Goal: Task Accomplishment & Management: Use online tool/utility

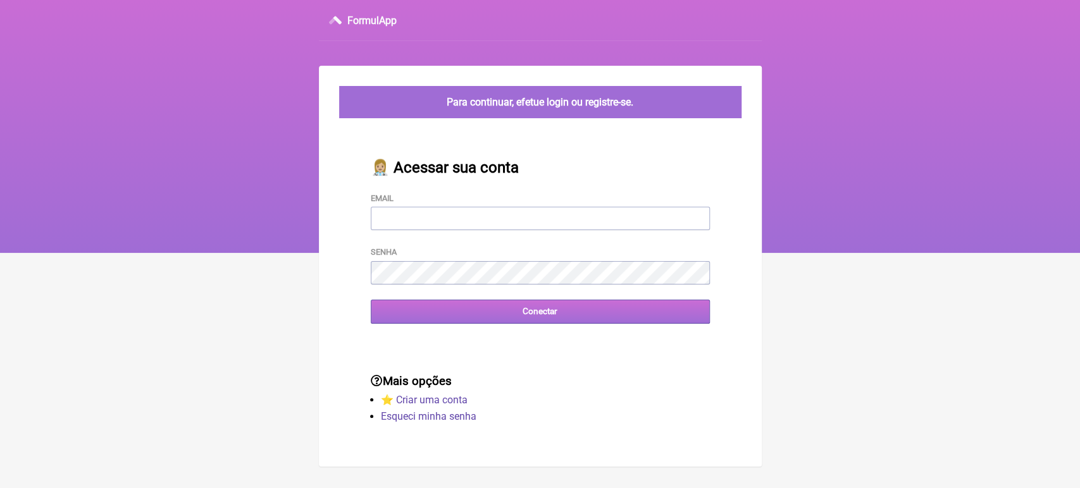
type input "vini_paschoal@yahoo.com.br"
click at [562, 317] on input "Conectar" at bounding box center [540, 311] width 339 height 23
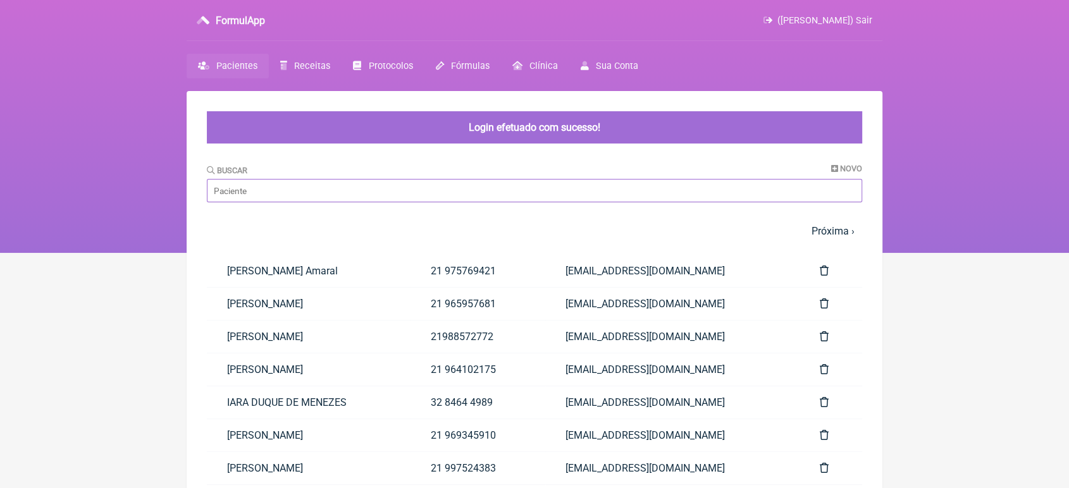
click at [343, 199] on input "Buscar" at bounding box center [534, 190] width 655 height 23
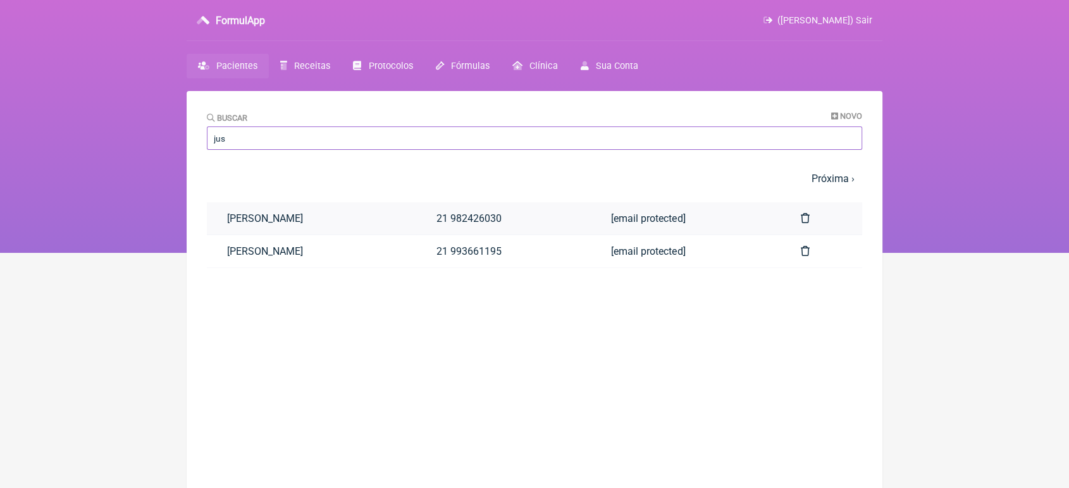
type input "jus"
click at [344, 216] on link "NATALIA JUSTINO DA ROCHA" at bounding box center [311, 218] width 209 height 32
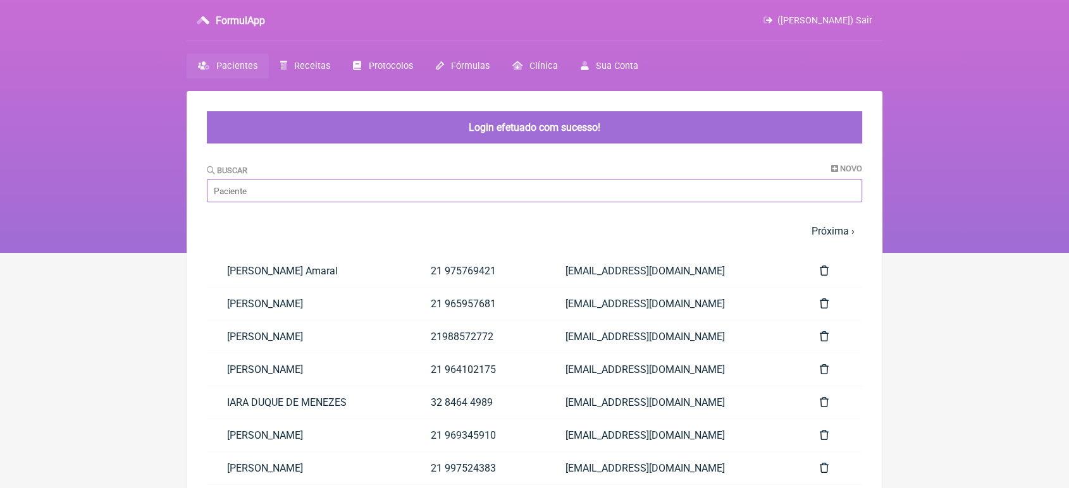
click at [287, 194] on input "Buscar" at bounding box center [534, 190] width 655 height 23
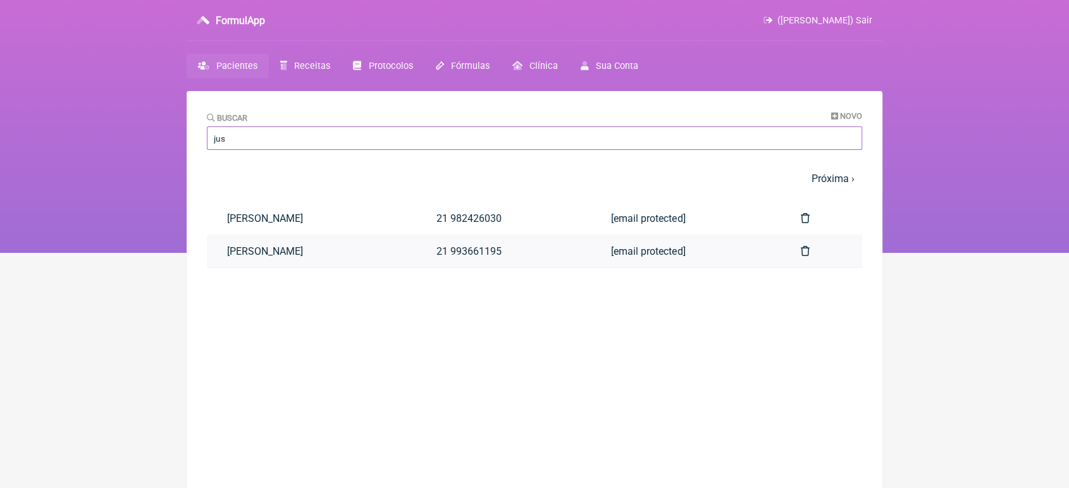
type input "jus"
click at [336, 251] on link "[PERSON_NAME]" at bounding box center [311, 251] width 209 height 32
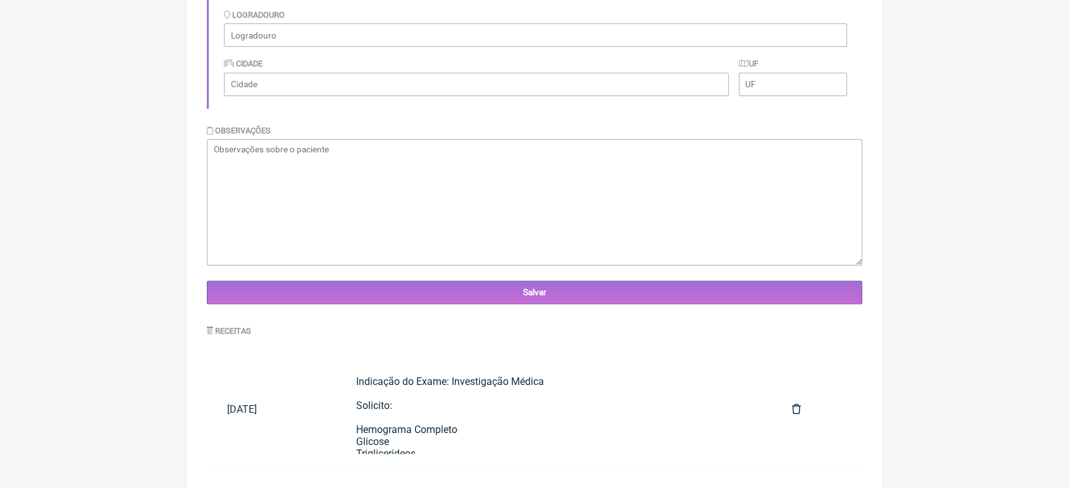
scroll to position [334, 0]
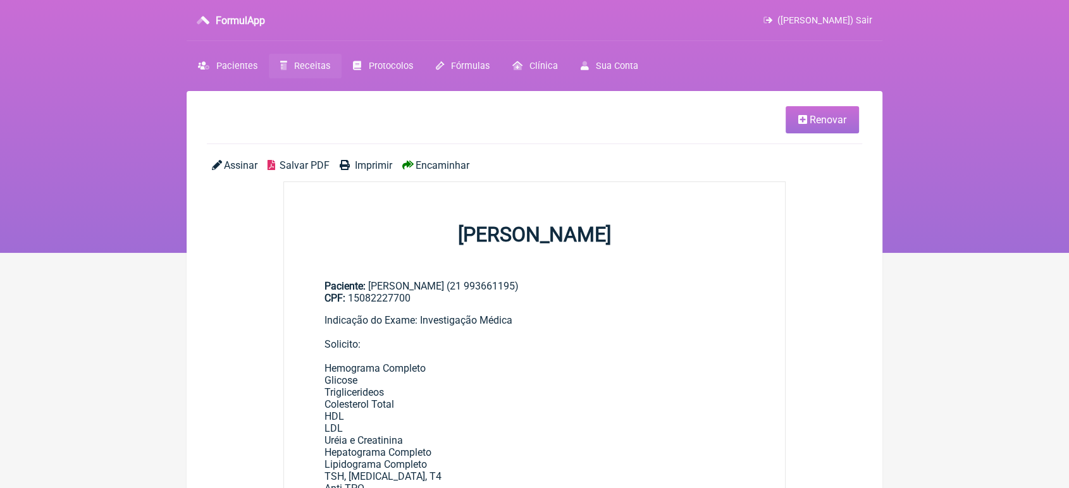
click at [849, 115] on link "Renovar" at bounding box center [821, 119] width 73 height 27
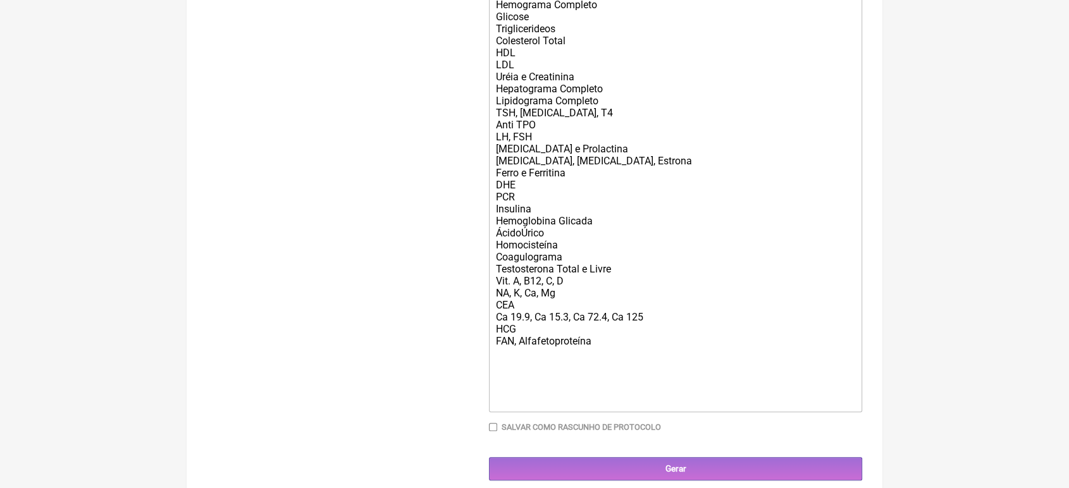
scroll to position [507, 0]
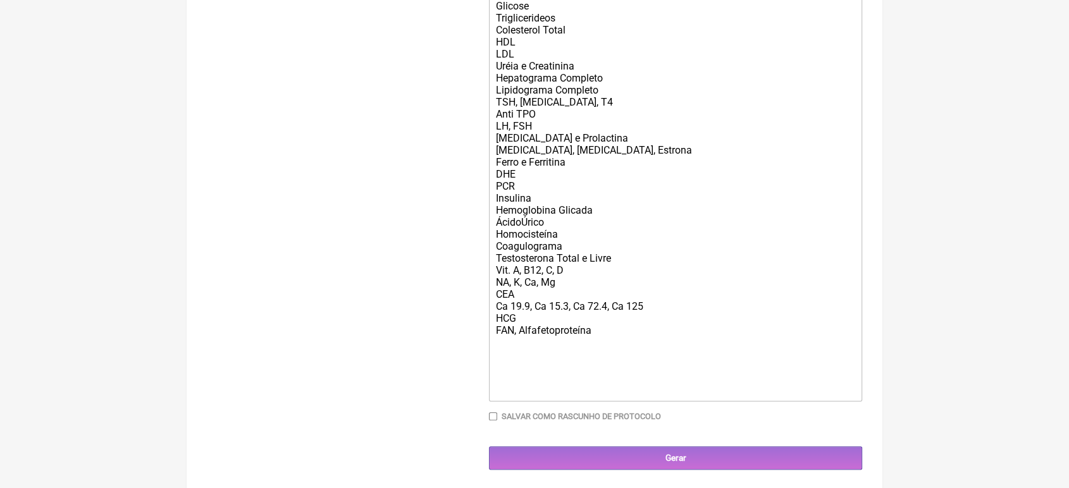
click at [604, 362] on div "Indicação do Exame: Investigação Médica Solicito: Hemograma Completo Glicose Tr…" at bounding box center [675, 168] width 359 height 457
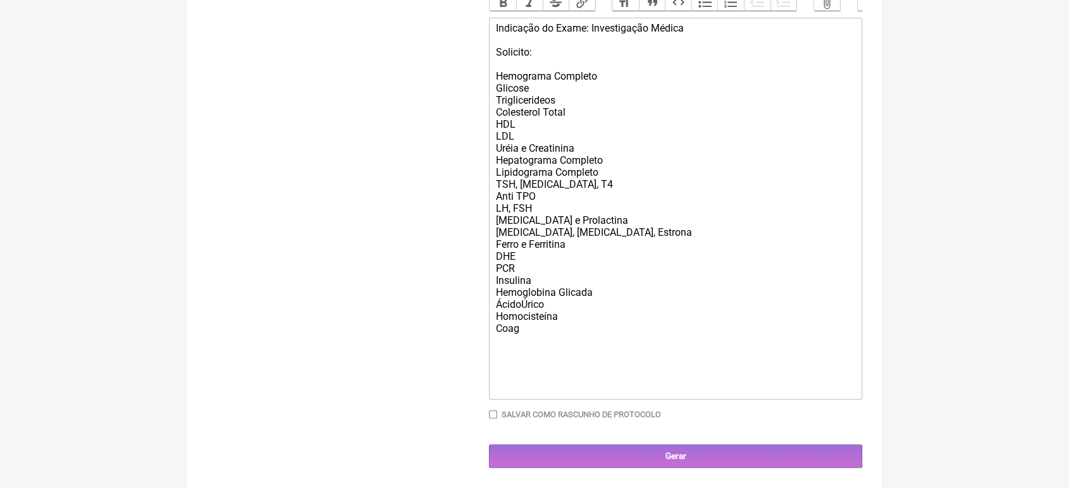
scroll to position [438, 0]
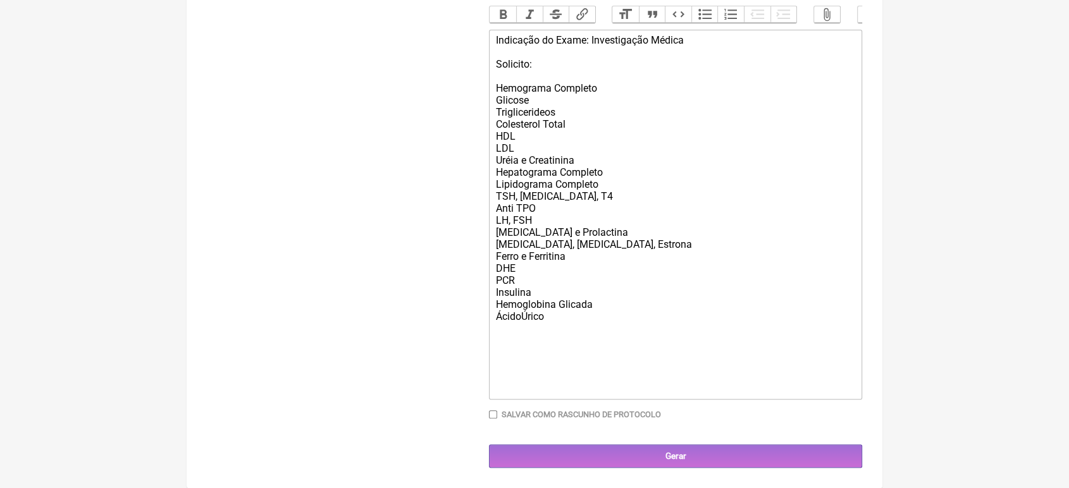
click at [521, 314] on div "Indicação do Exame: Investigação Médica Solicito: Hemograma Completo Glicose Tr…" at bounding box center [675, 214] width 359 height 360
type trix-editor "<div>Indicação do Exame: Investigação Médica<br><br>Solicito:<br><br>Hemograma …"
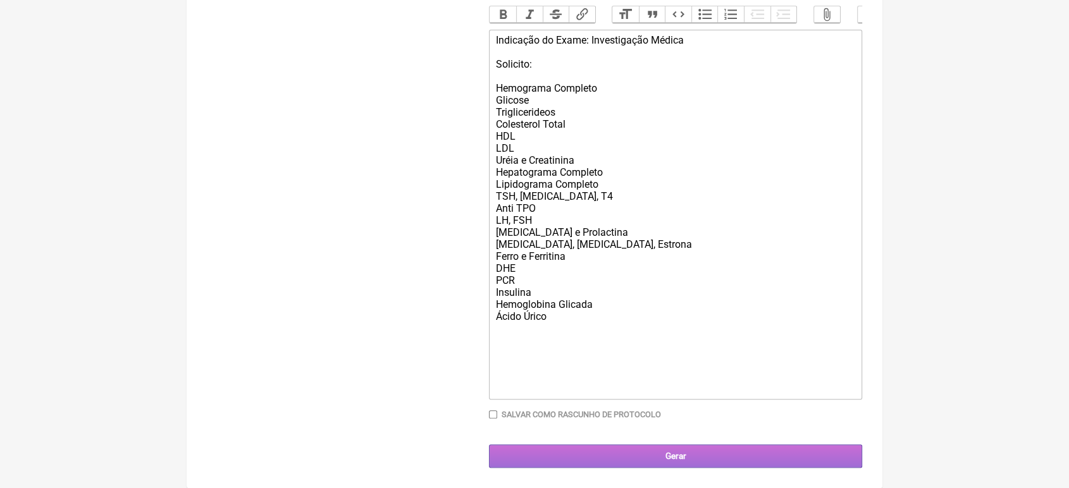
click at [568, 458] on input "Gerar" at bounding box center [675, 456] width 373 height 23
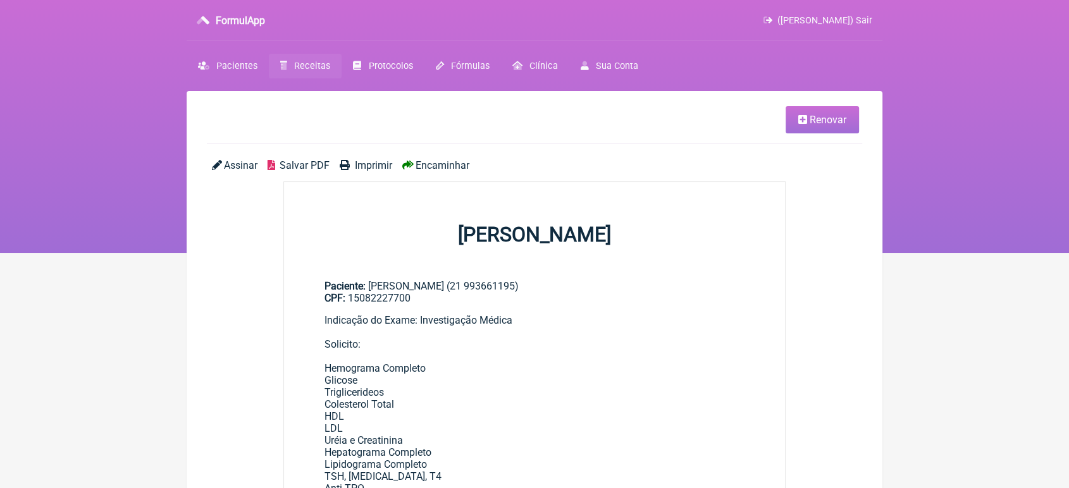
click at [421, 170] on span "Encaminhar" at bounding box center [442, 165] width 54 height 12
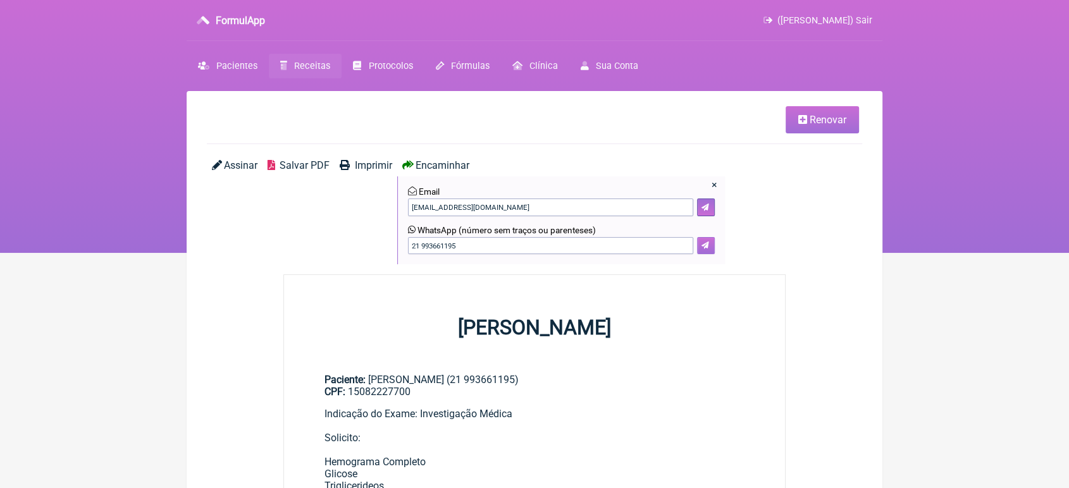
click at [710, 250] on button at bounding box center [706, 246] width 18 height 18
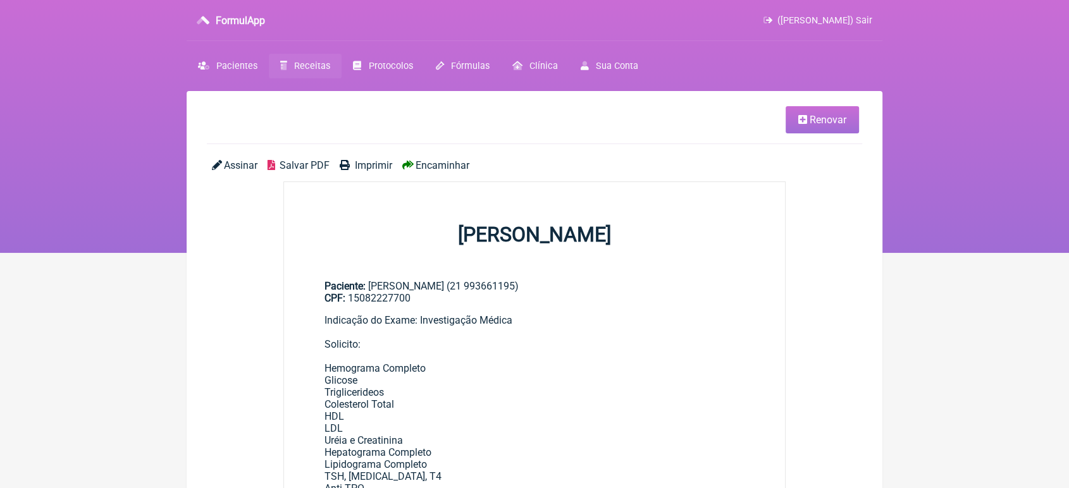
click at [829, 118] on span "Renovar" at bounding box center [827, 120] width 37 height 12
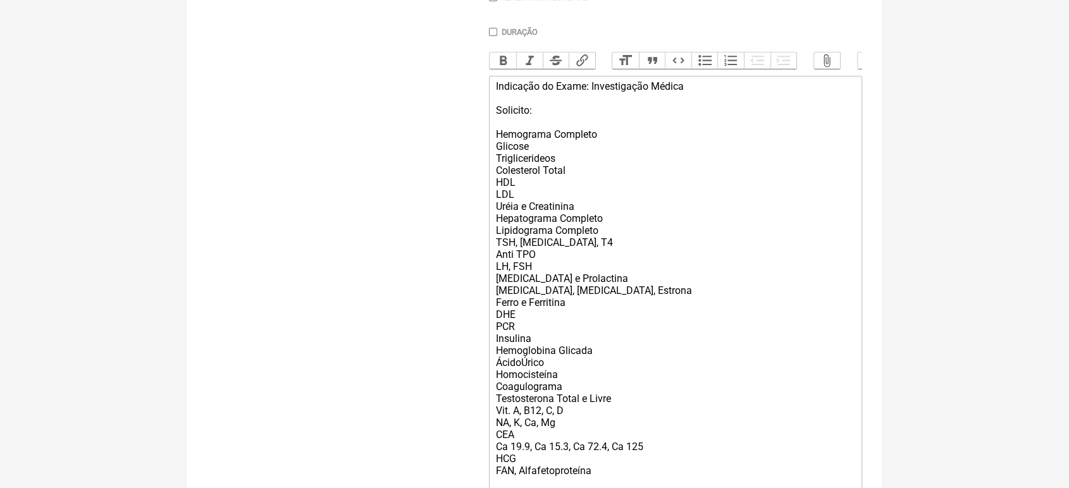
scroll to position [369, 0]
click at [621, 366] on div "Indicação do Exame: Investigação Médica Solicito: Hemograma Completo Glicose Tr…" at bounding box center [675, 306] width 359 height 457
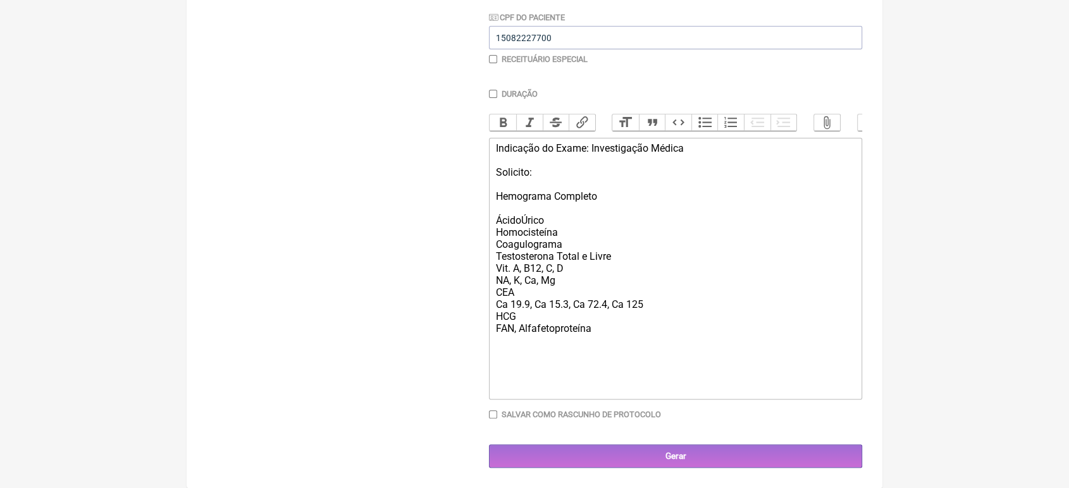
scroll to position [314, 0]
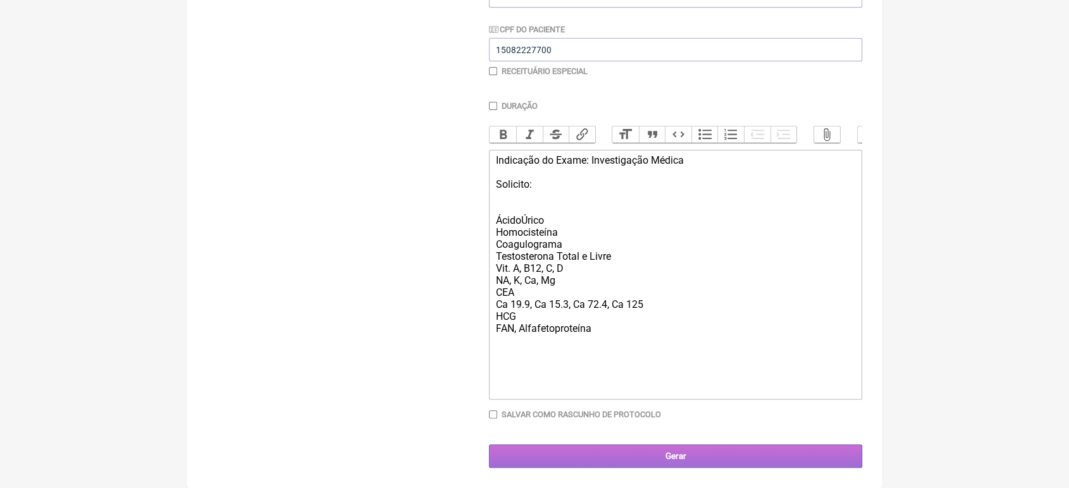
click at [627, 452] on input "Gerar" at bounding box center [675, 456] width 373 height 23
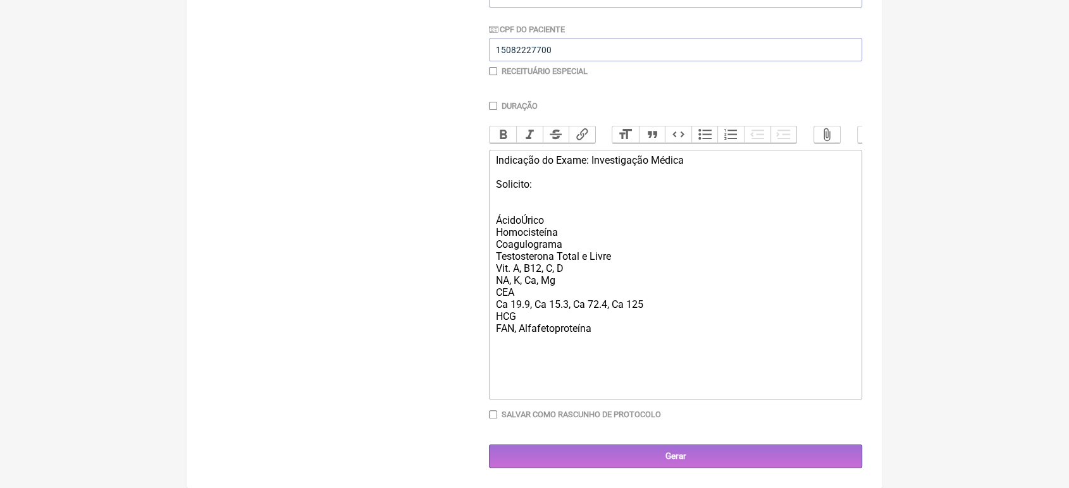
click at [551, 214] on div "Indicação do Exame: Investigação Médica Solicito: ÁcidoÚrico Homocisteína Coagu…" at bounding box center [675, 274] width 359 height 240
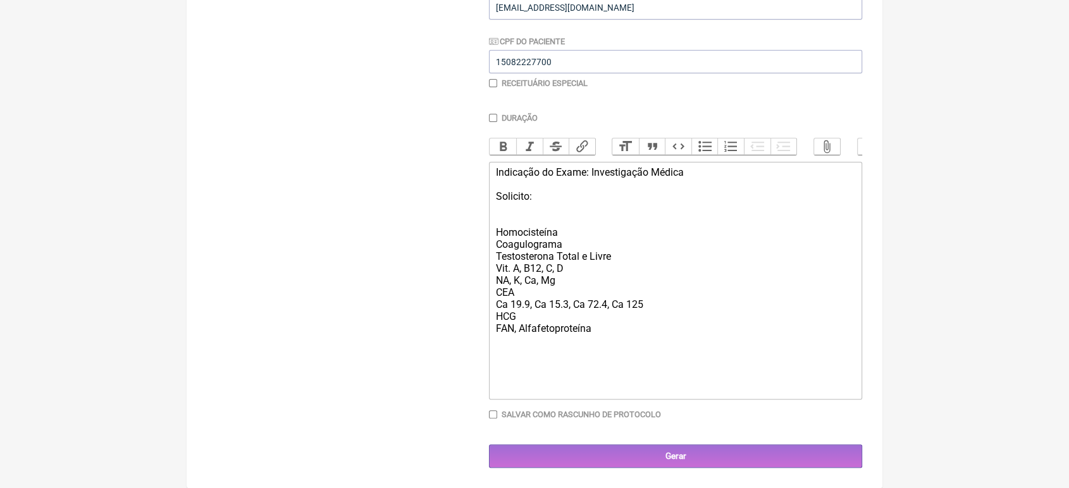
scroll to position [302, 0]
type trix-editor "<div>Indicação do Exame: Investigação Médica<br><br>Solicito:<br><br>Homocisteí…"
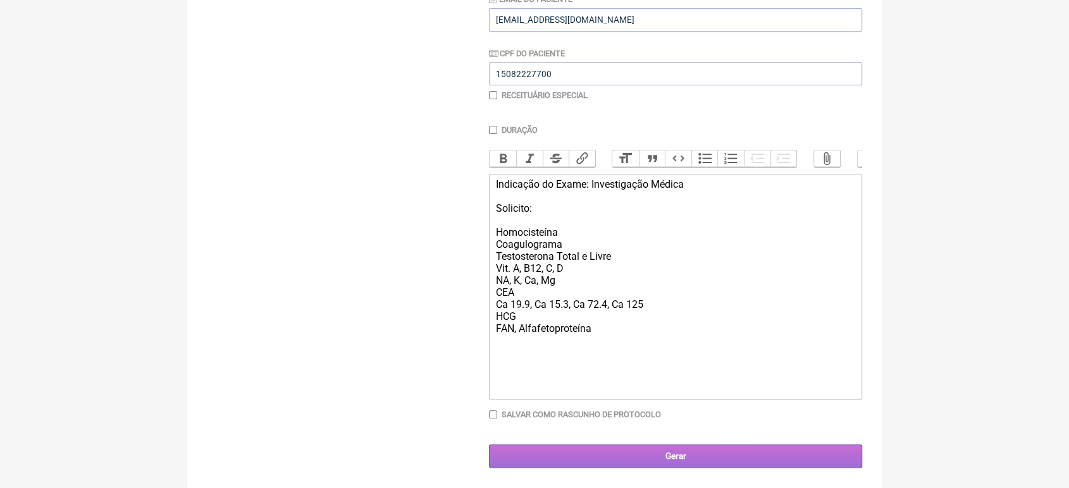
click at [577, 460] on input "Gerar" at bounding box center [675, 456] width 373 height 23
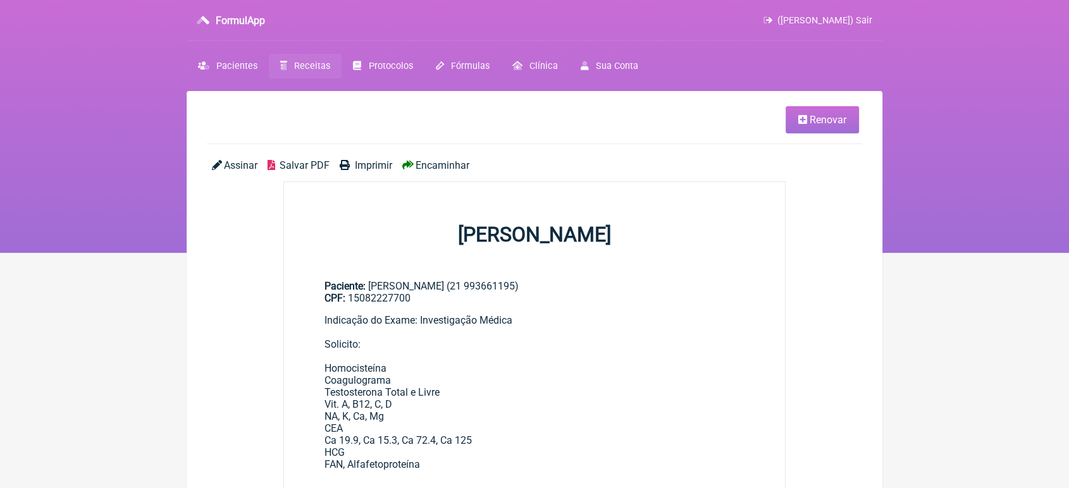
click at [447, 160] on span "Encaminhar" at bounding box center [442, 165] width 54 height 12
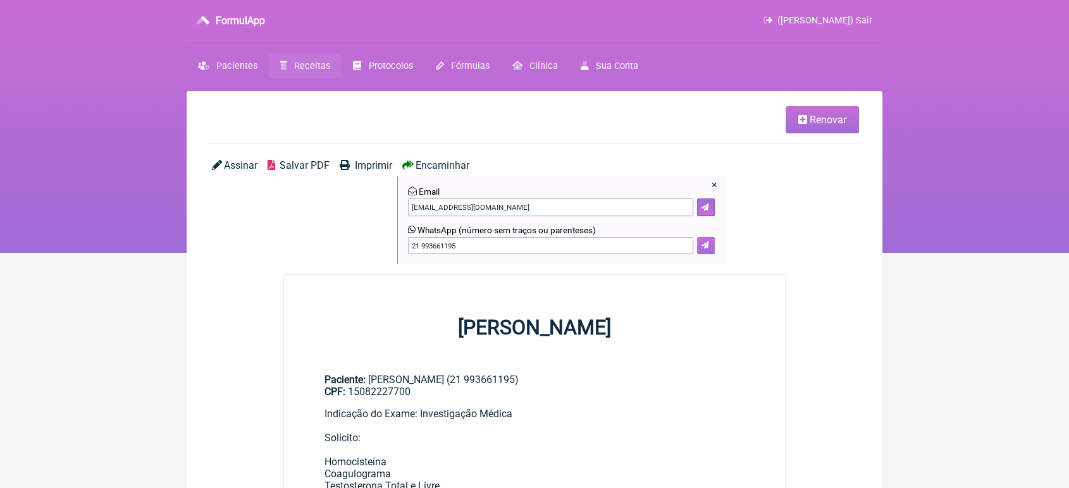
click at [704, 248] on icon at bounding box center [705, 246] width 8 height 8
